Goal: Find specific page/section: Find specific page/section

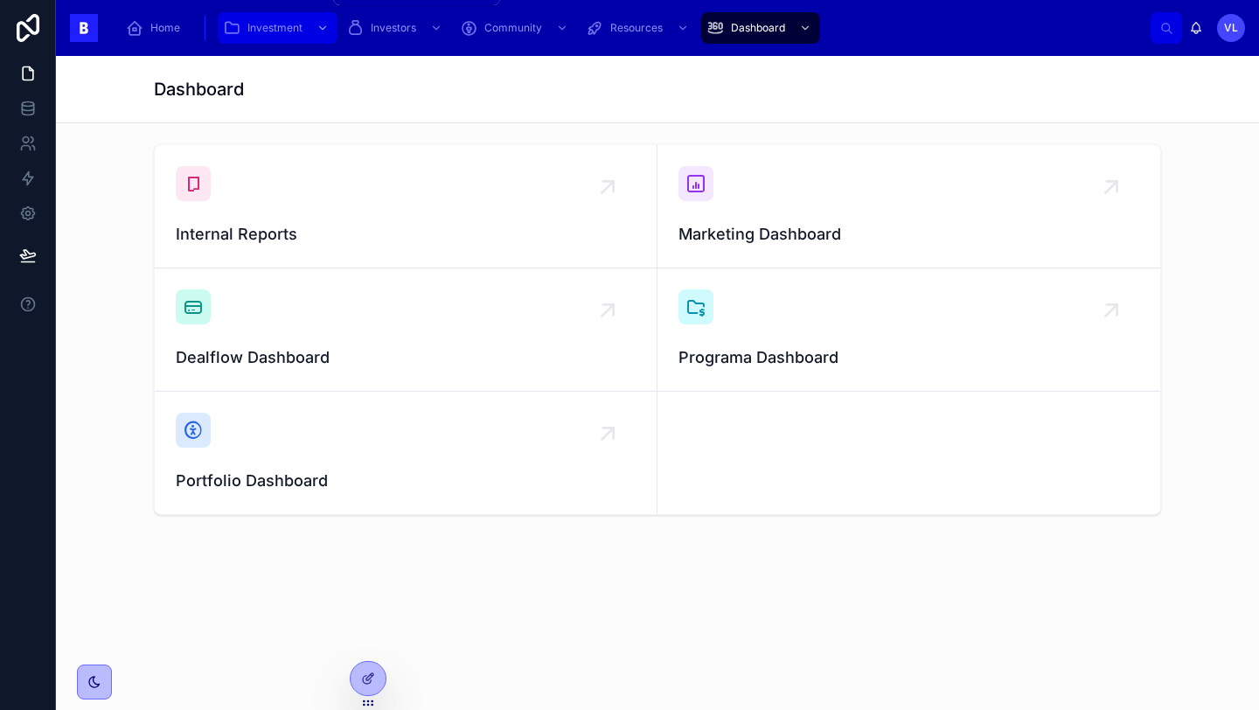
click at [282, 27] on span "Investment" at bounding box center [274, 28] width 55 height 14
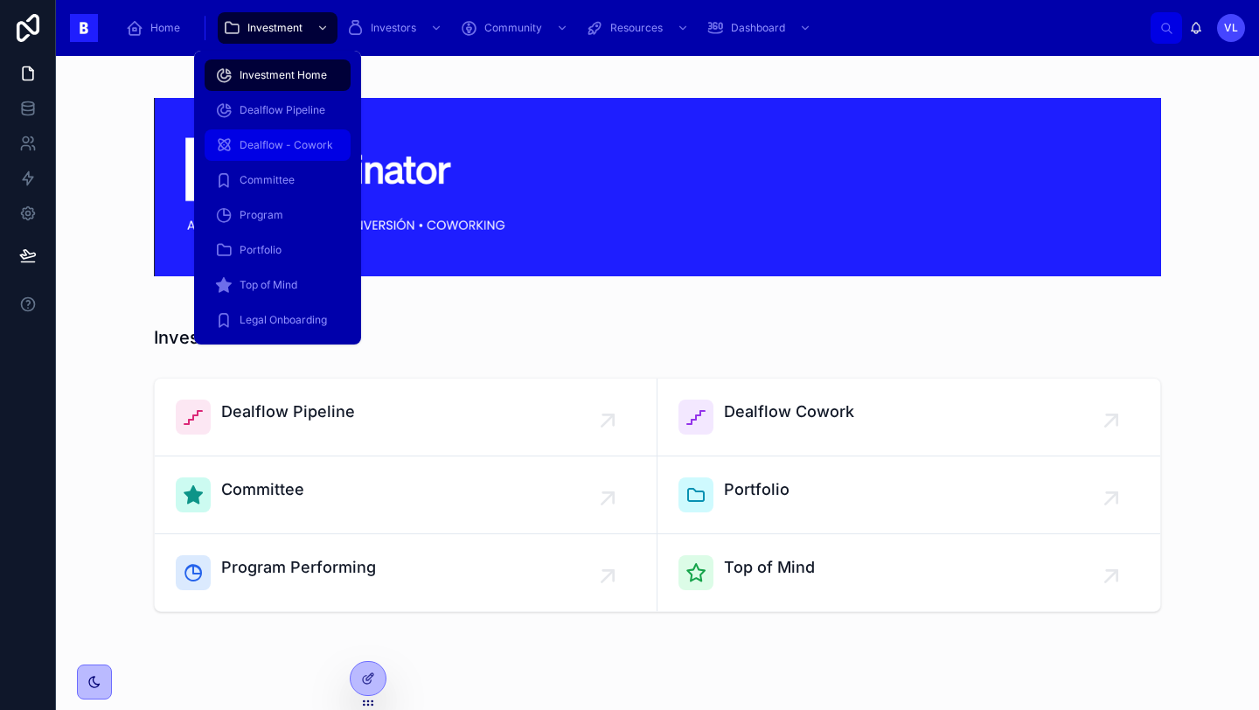
click at [295, 151] on span "Dealflow - Cowork" at bounding box center [287, 145] width 94 height 14
